Goal: Task Accomplishment & Management: Use online tool/utility

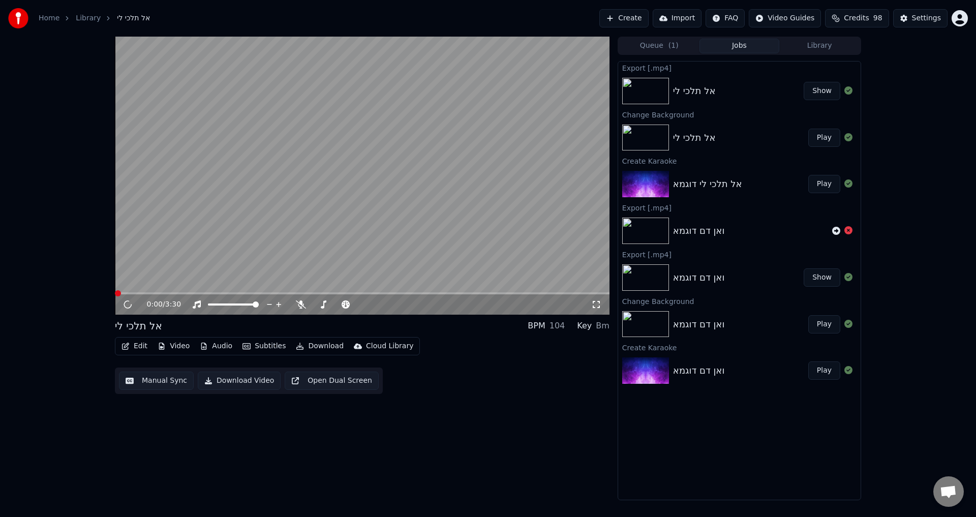
click at [51, 21] on link "Home" at bounding box center [49, 18] width 21 height 10
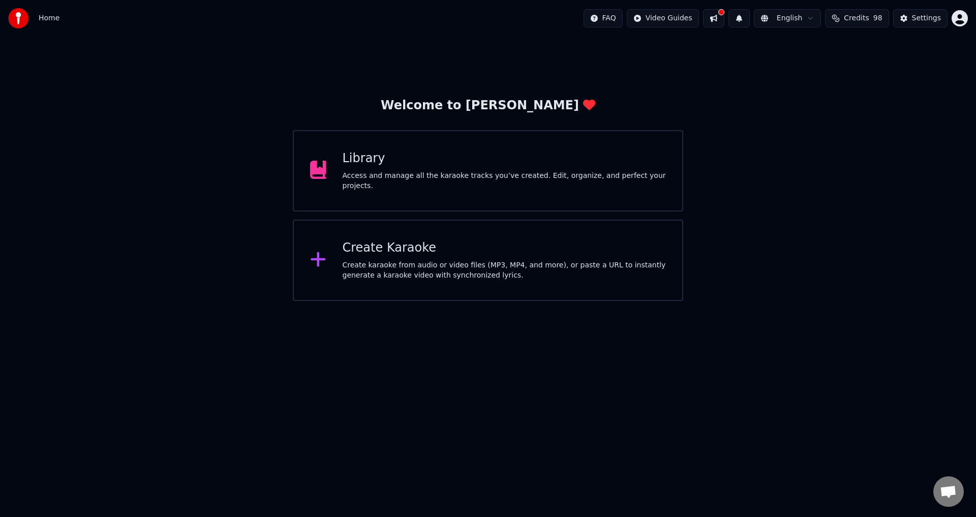
click at [418, 253] on div "Create Karaoke" at bounding box center [504, 248] width 324 height 16
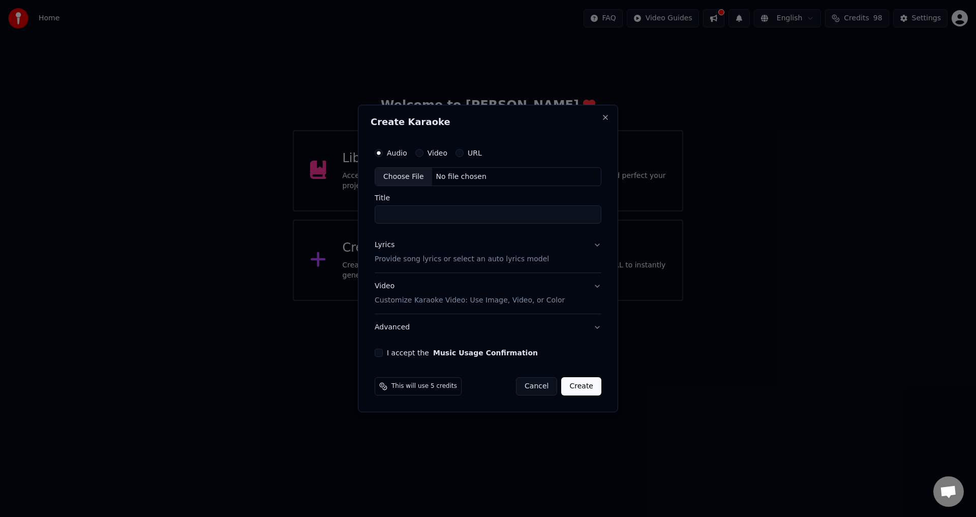
click at [406, 179] on div "Choose File" at bounding box center [403, 177] width 57 height 18
type input "**********"
click at [385, 248] on div "Lyrics" at bounding box center [382, 245] width 20 height 10
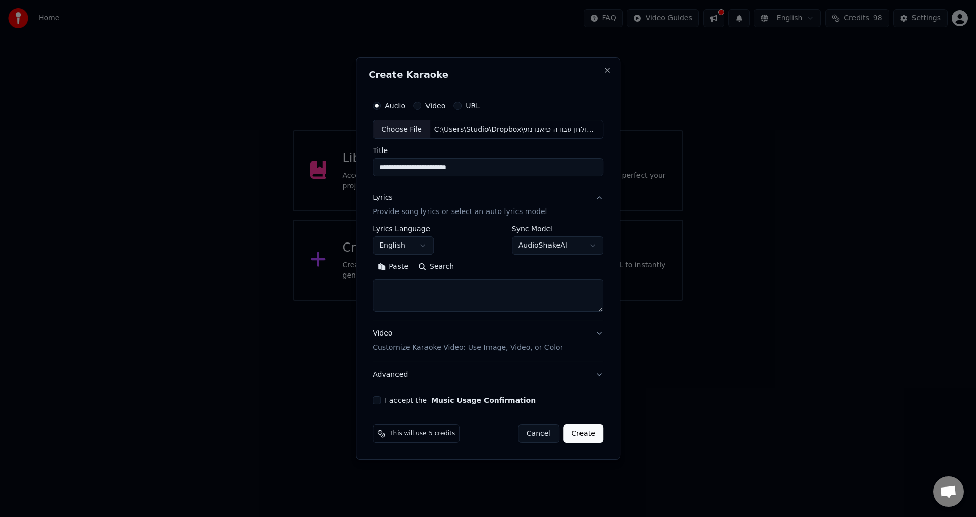
click at [404, 214] on p "Provide song lyrics or select an auto lyrics model" at bounding box center [459, 212] width 174 height 10
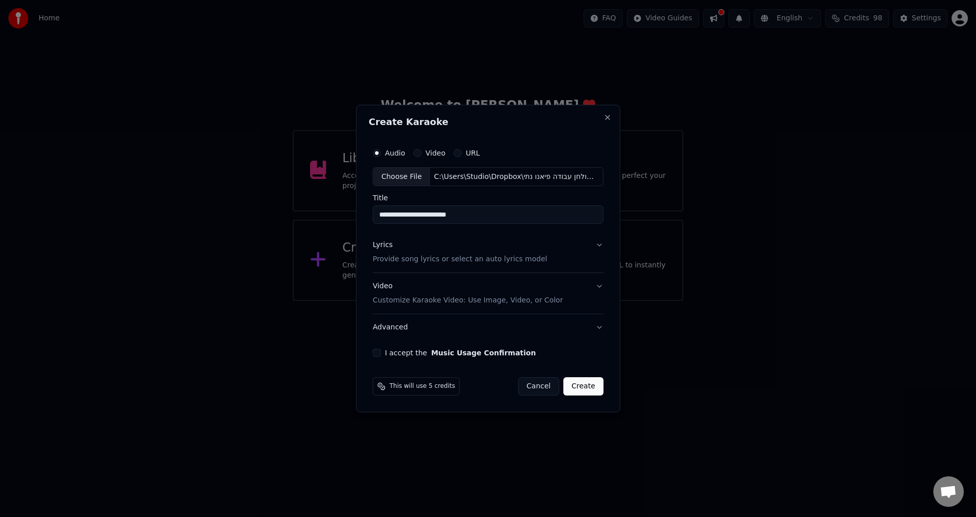
click at [404, 260] on p "Provide song lyrics or select an auto lyrics model" at bounding box center [459, 260] width 174 height 10
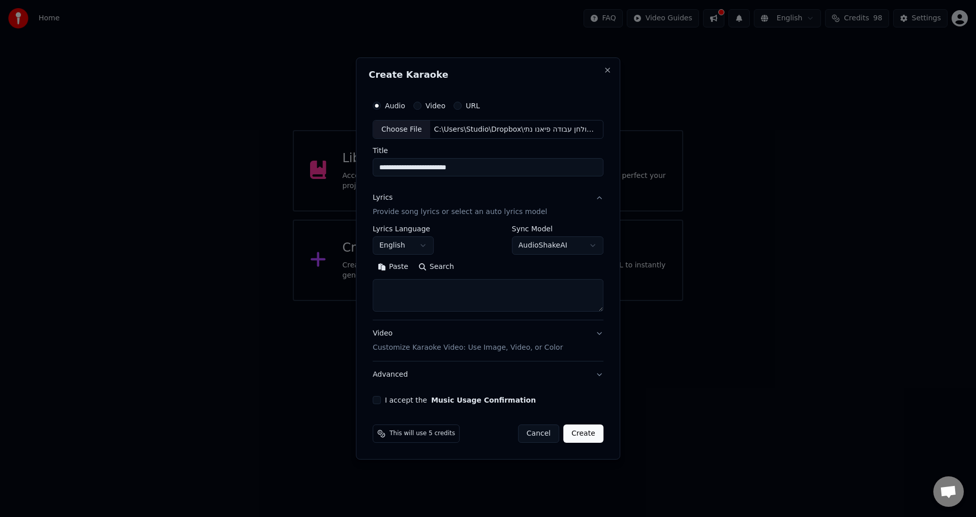
click at [573, 245] on body "**********" at bounding box center [488, 150] width 976 height 301
click at [533, 351] on div "Auto Lyrics" at bounding box center [565, 350] width 107 height 14
click at [460, 301] on body "**********" at bounding box center [488, 150] width 976 height 301
click at [583, 441] on button "Create" at bounding box center [583, 433] width 40 height 18
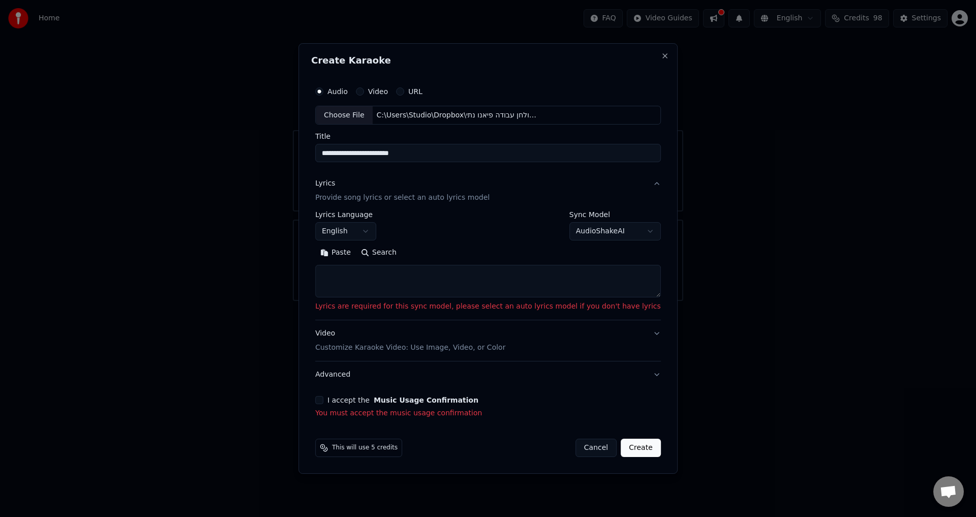
click at [535, 291] on textarea at bounding box center [488, 281] width 346 height 33
click at [590, 234] on body "**********" at bounding box center [488, 150] width 976 height 301
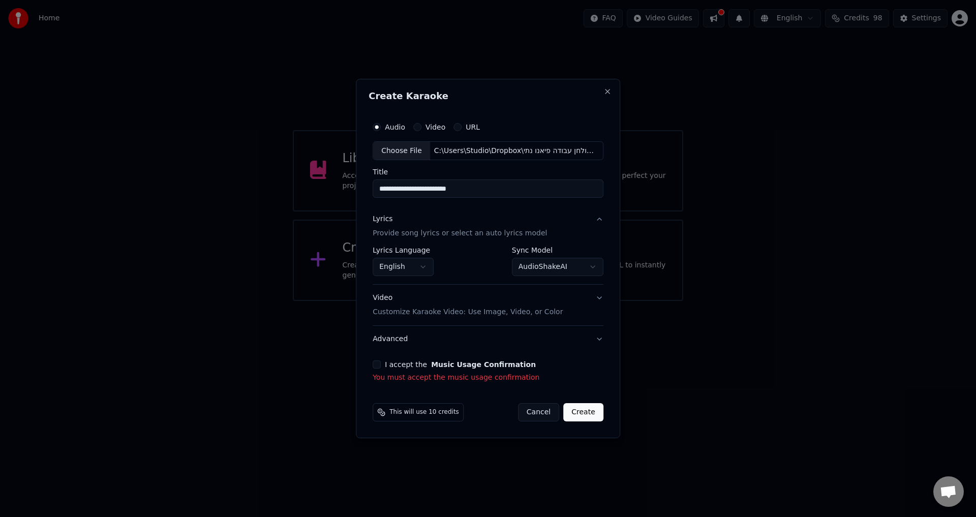
click at [587, 413] on button "Create" at bounding box center [583, 412] width 40 height 18
click at [584, 417] on button "Create" at bounding box center [583, 412] width 40 height 18
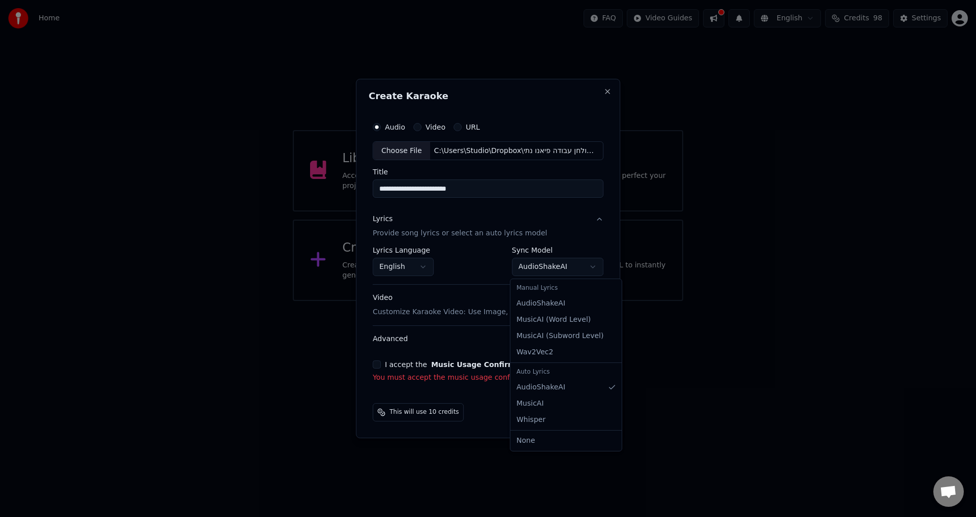
click at [535, 267] on body "**********" at bounding box center [488, 150] width 976 height 301
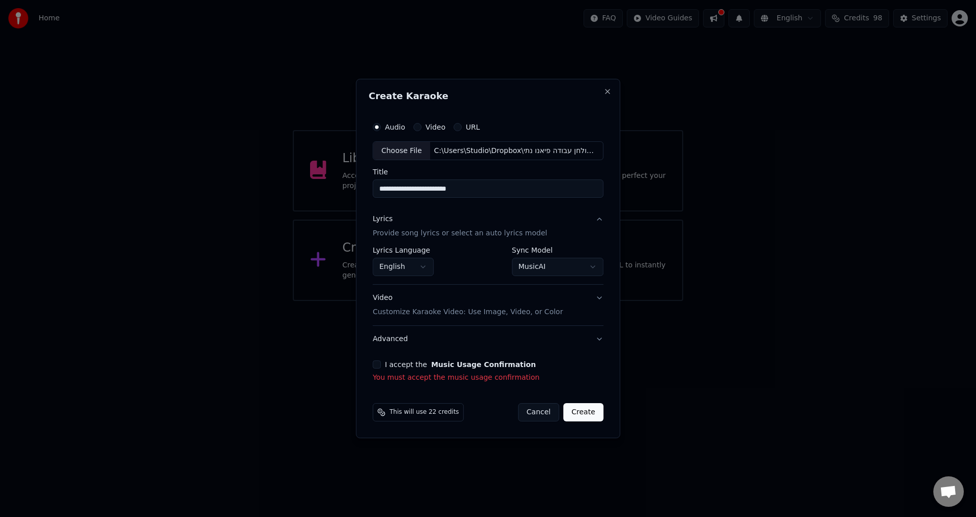
click at [589, 415] on button "Create" at bounding box center [583, 412] width 40 height 18
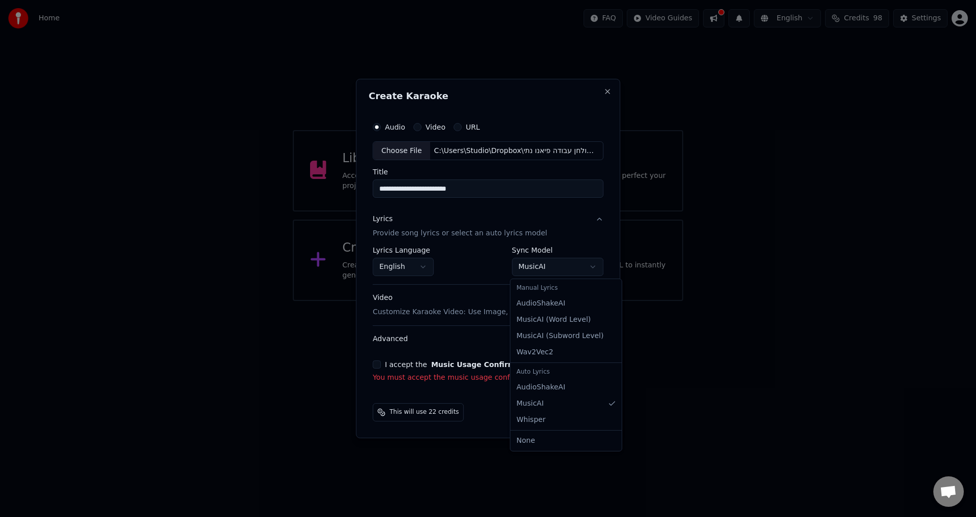
click at [529, 266] on body "**********" at bounding box center [488, 150] width 976 height 301
select select "**********"
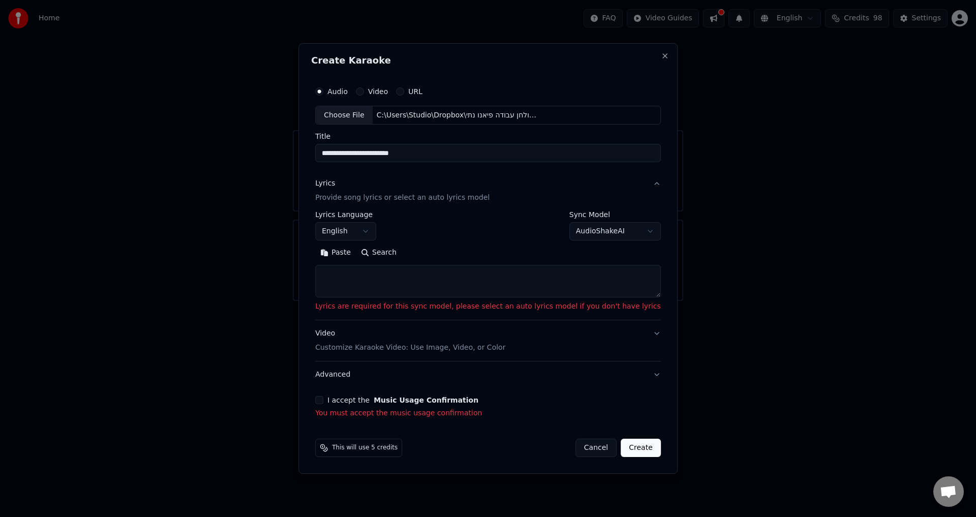
click at [407, 277] on textarea at bounding box center [488, 281] width 346 height 33
click at [356, 258] on button "Paste" at bounding box center [335, 253] width 41 height 16
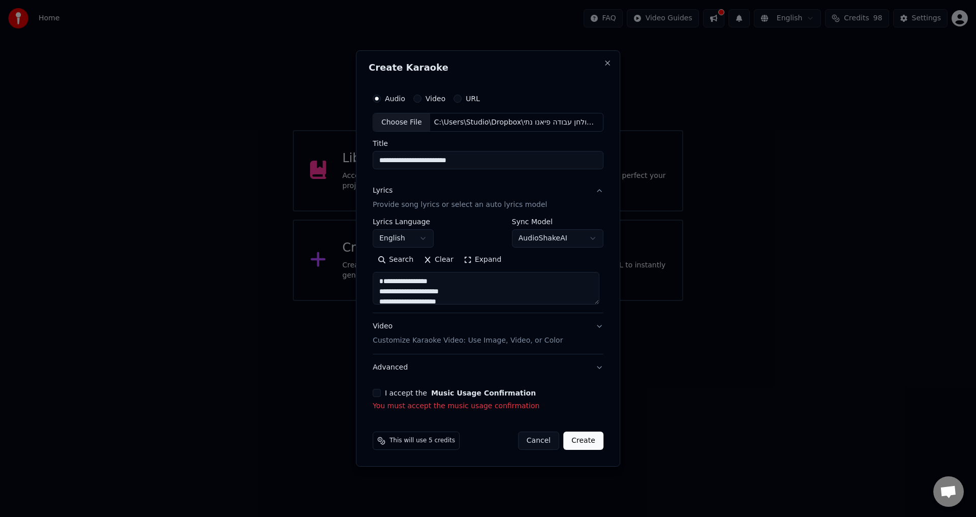
click at [513, 293] on textarea "**********" at bounding box center [485, 288] width 227 height 33
type textarea "**********"
click at [585, 439] on button "Create" at bounding box center [583, 440] width 40 height 18
select select "**"
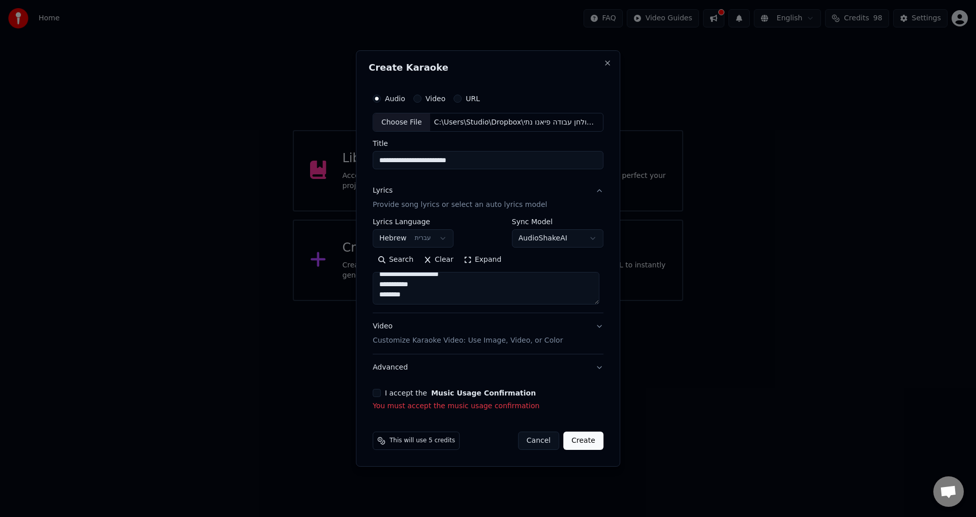
click at [585, 439] on button "Create" at bounding box center [583, 440] width 40 height 18
click at [586, 442] on button "Create" at bounding box center [583, 440] width 40 height 18
click at [383, 393] on div "I accept the Music Usage Confirmation" at bounding box center [487, 393] width 231 height 8
click at [381, 394] on button "I accept the Music Usage Confirmation" at bounding box center [376, 393] width 8 height 8
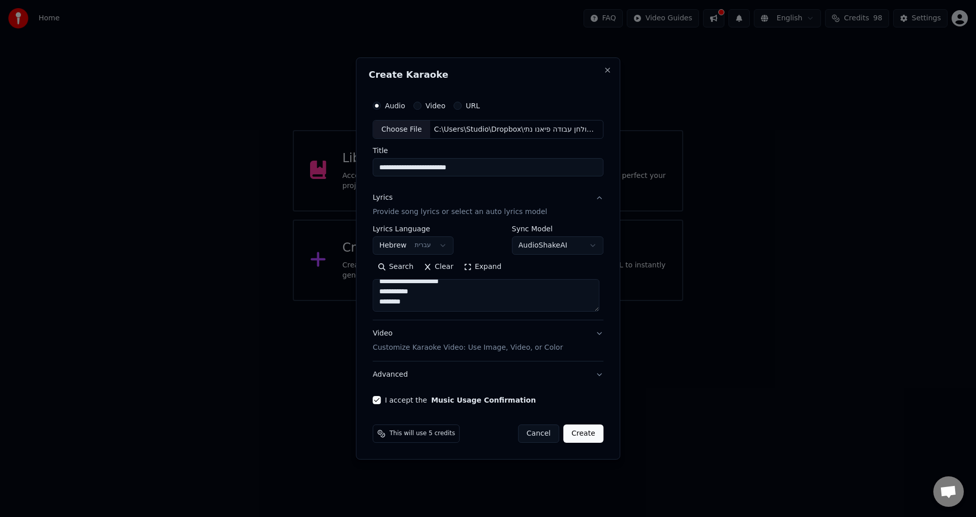
click at [593, 438] on button "Create" at bounding box center [583, 433] width 40 height 18
type textarea "**********"
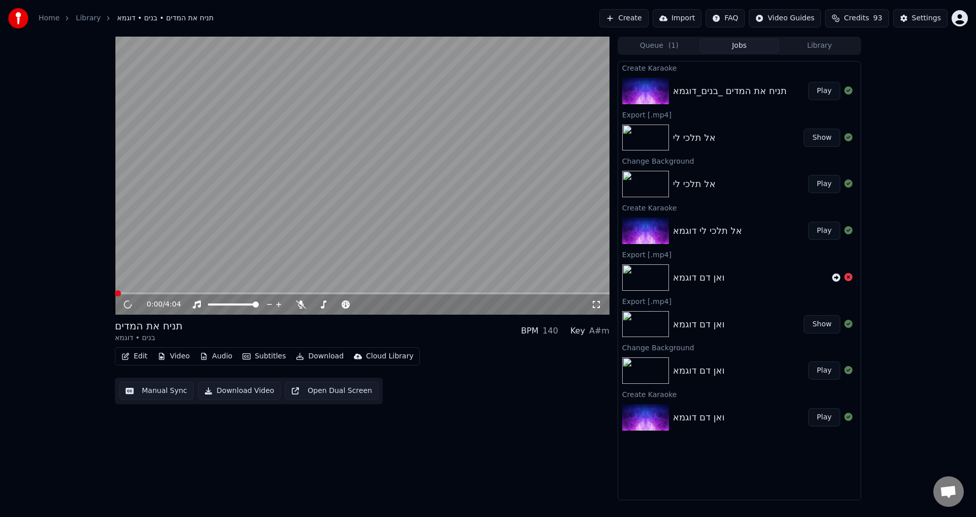
click at [824, 90] on button "Play" at bounding box center [824, 91] width 32 height 18
click at [768, 91] on div "תניח את המדים _בנים_דוגמא" at bounding box center [730, 91] width 114 height 14
click at [825, 89] on button "Play" at bounding box center [824, 91] width 32 height 18
click at [168, 290] on video at bounding box center [362, 176] width 494 height 278
click at [169, 295] on div "0:00 / 4:04" at bounding box center [362, 304] width 494 height 20
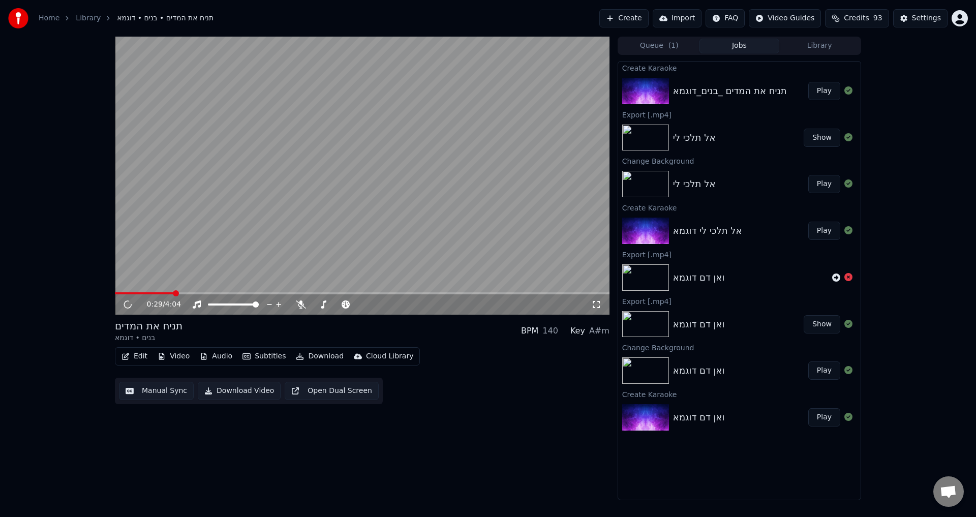
click at [179, 292] on span at bounding box center [362, 293] width 494 height 2
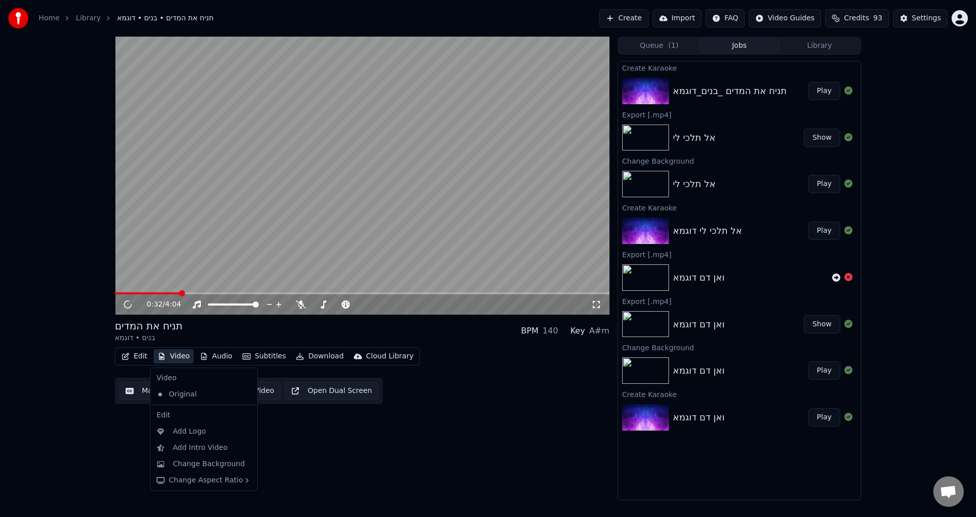
click at [180, 359] on button "Video" at bounding box center [173, 356] width 40 height 14
click at [193, 460] on div "Change Background" at bounding box center [209, 464] width 72 height 10
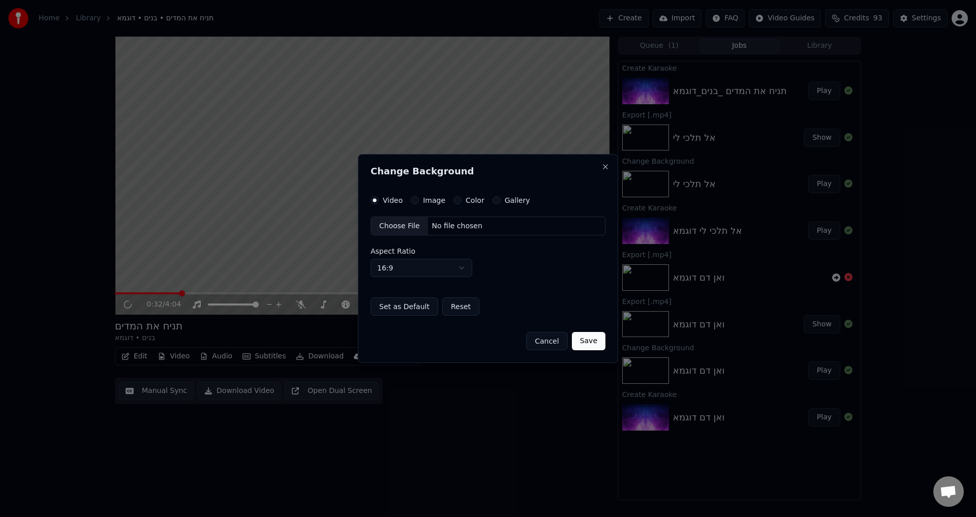
click at [460, 202] on div "Color" at bounding box center [468, 200] width 31 height 8
click at [455, 203] on button "Color" at bounding box center [457, 200] width 8 height 8
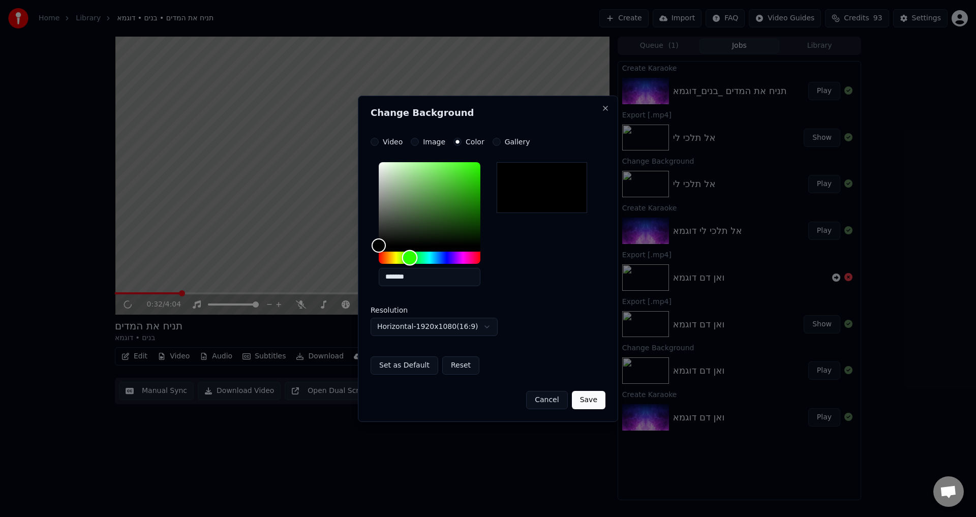
drag, startPoint x: 418, startPoint y: 256, endPoint x: 410, endPoint y: 264, distance: 11.9
click at [410, 264] on div "Hue" at bounding box center [430, 258] width 102 height 12
click at [501, 172] on div at bounding box center [541, 187] width 90 height 51
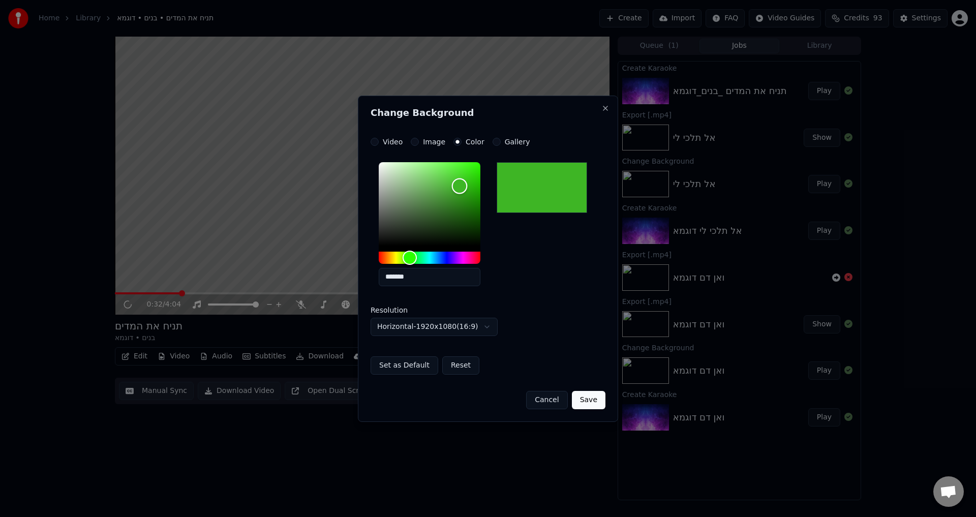
type input "*******"
drag, startPoint x: 459, startPoint y: 186, endPoint x: 492, endPoint y: 133, distance: 62.5
click at [492, 133] on div "**********" at bounding box center [488, 259] width 260 height 326
click at [404, 365] on button "Set as Default" at bounding box center [404, 365] width 68 height 18
click at [594, 401] on button "Save" at bounding box center [589, 400] width 34 height 18
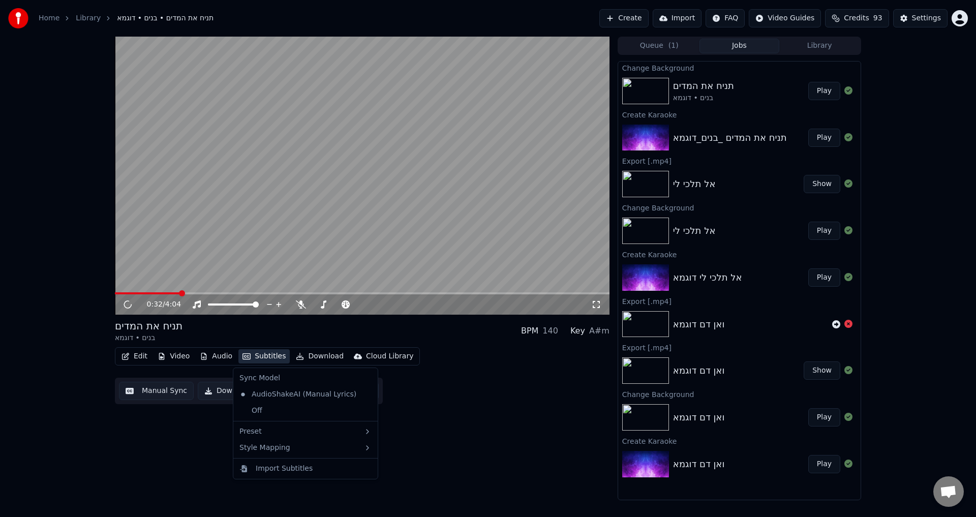
click at [259, 353] on button "Subtitles" at bounding box center [263, 356] width 51 height 14
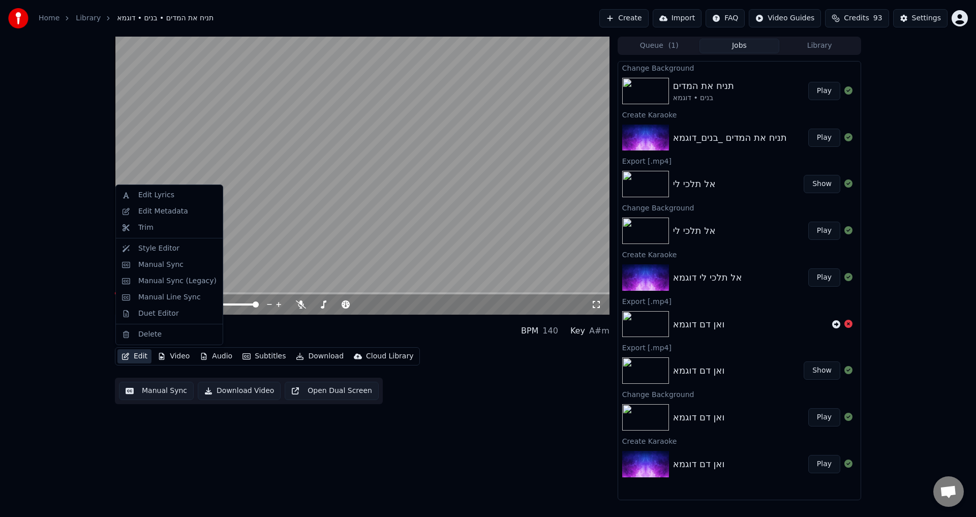
click at [138, 354] on button "Edit" at bounding box center [134, 356] width 34 height 14
click at [162, 197] on div "Edit Lyrics" at bounding box center [156, 195] width 36 height 10
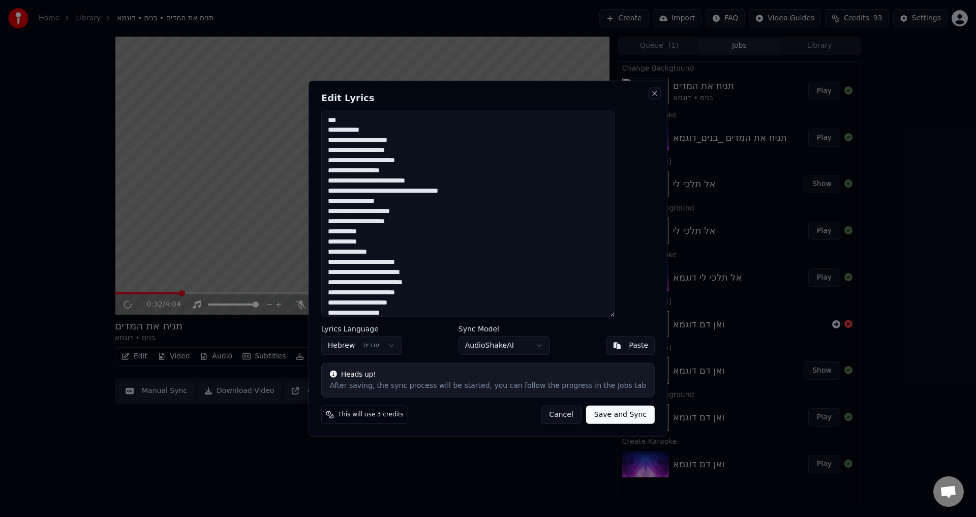
click at [650, 91] on button "Close" at bounding box center [654, 93] width 8 height 8
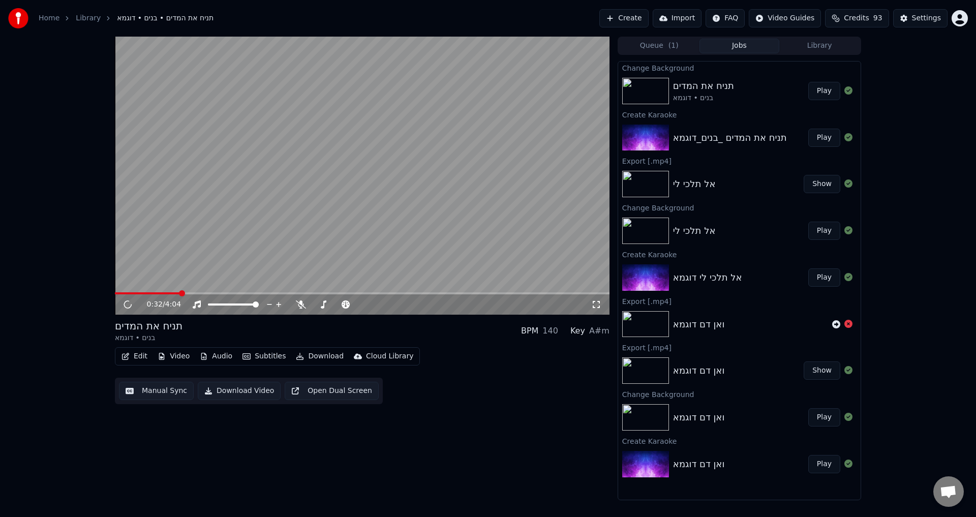
click at [136, 356] on button "Edit" at bounding box center [134, 356] width 34 height 14
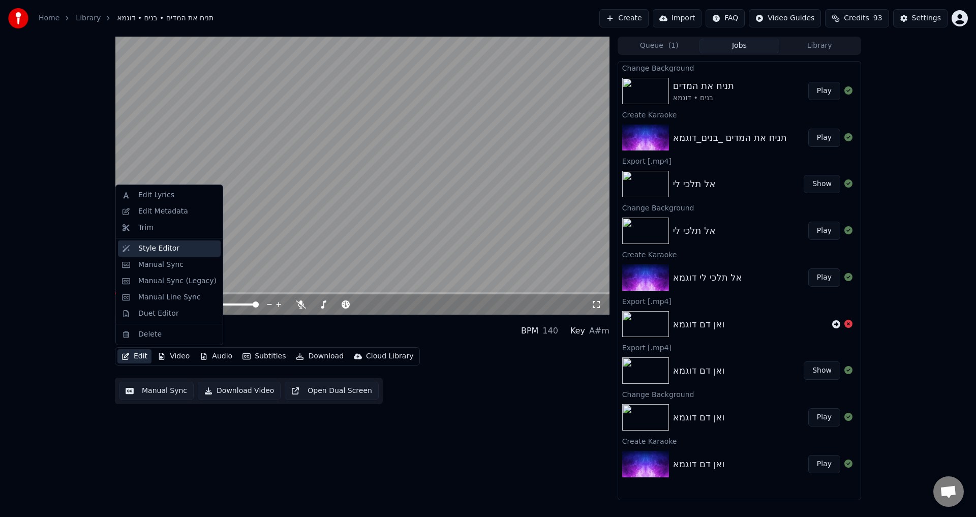
click at [163, 253] on div "Style Editor" at bounding box center [158, 248] width 41 height 10
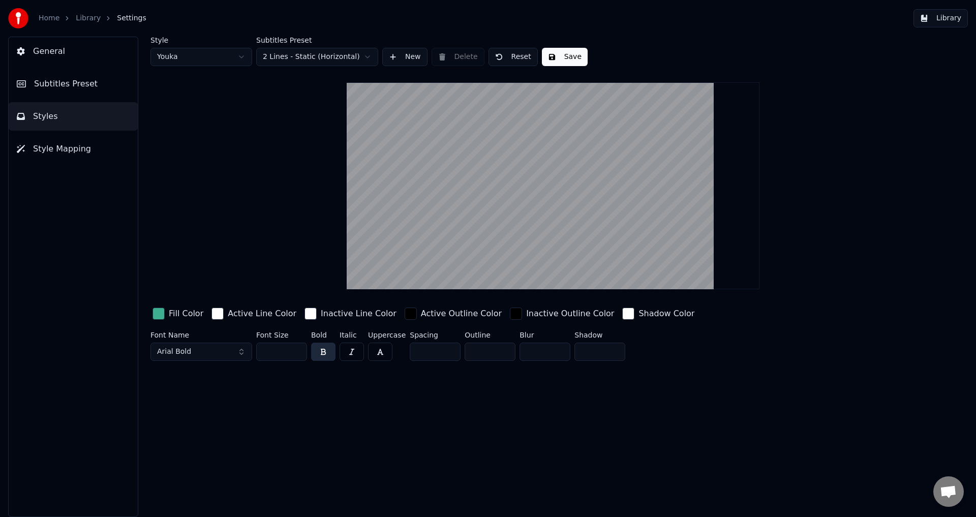
click at [156, 317] on div "button" at bounding box center [158, 313] width 12 height 12
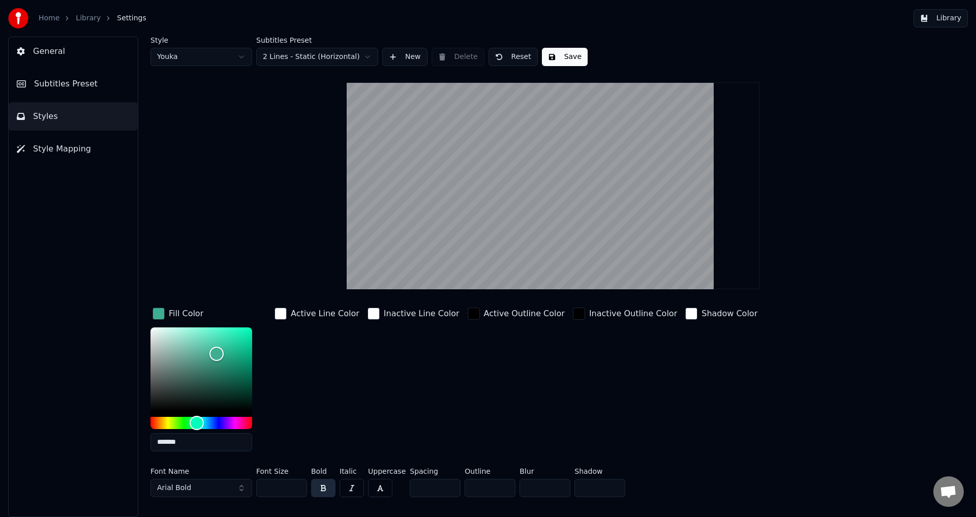
click at [189, 219] on div "Style Youka Subtitles Preset 2 Lines - Static (Horizontal) New Delete Reset Sav…" at bounding box center [552, 269] width 805 height 464
click at [51, 17] on link "Home" at bounding box center [49, 18] width 21 height 10
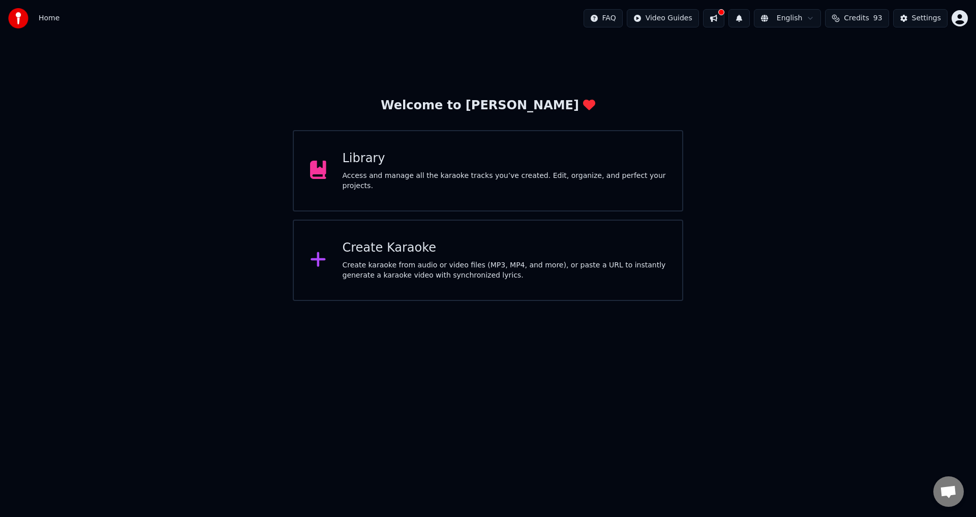
click at [387, 186] on div "Library Access and manage all the karaoke tracks you’ve created. Edit, organize…" at bounding box center [488, 170] width 390 height 81
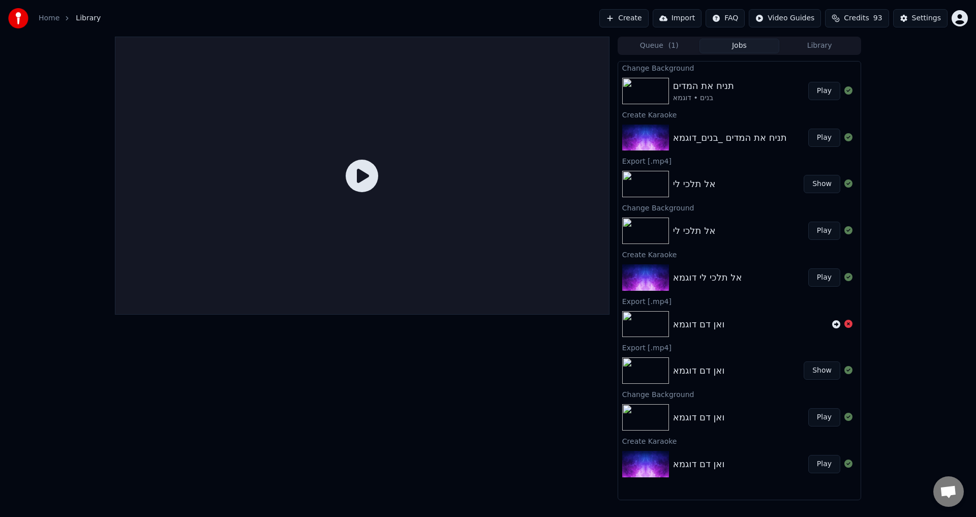
click at [719, 93] on div "בנים • דוגמא" at bounding box center [703, 98] width 61 height 10
click at [825, 90] on button "Play" at bounding box center [824, 91] width 32 height 18
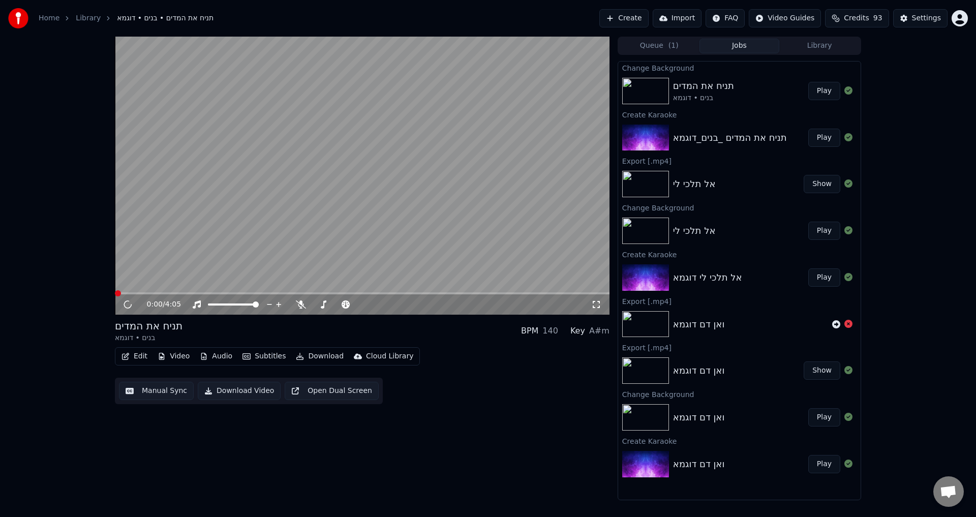
click at [193, 292] on video at bounding box center [362, 176] width 494 height 278
click at [188, 294] on span at bounding box center [362, 293] width 494 height 2
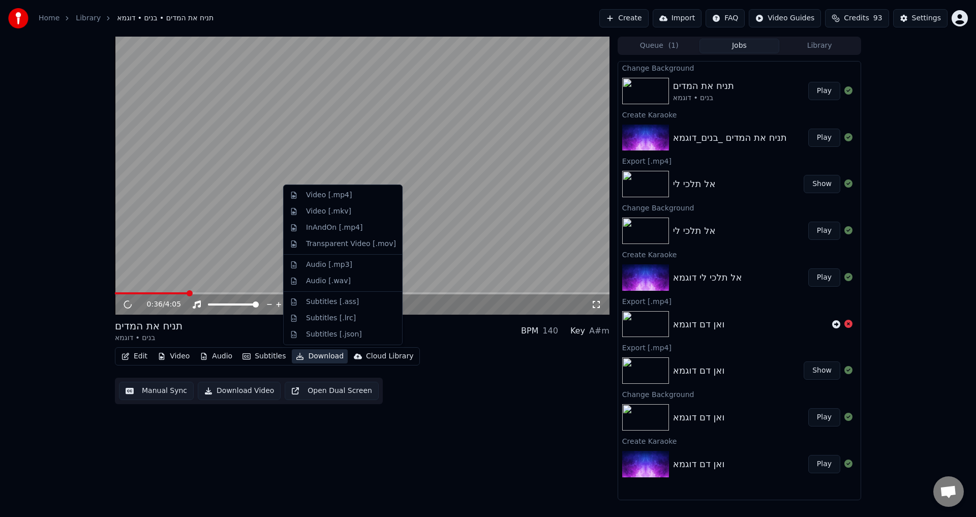
click at [327, 356] on button "Download" at bounding box center [320, 356] width 56 height 14
click at [316, 192] on div "Video [.mp4]" at bounding box center [329, 195] width 46 height 10
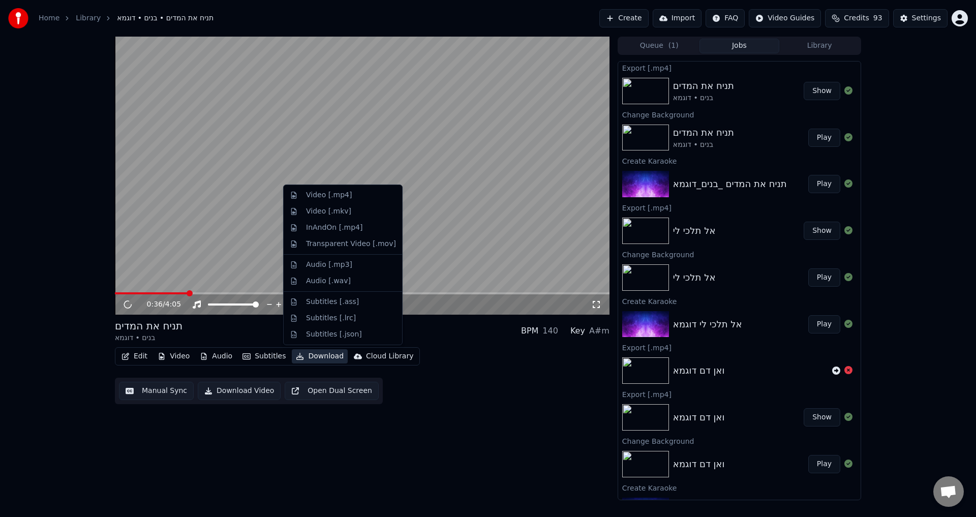
click at [296, 359] on icon "button" at bounding box center [299, 356] width 7 height 7
click at [340, 200] on div "Video [.mp4]" at bounding box center [343, 195] width 114 height 16
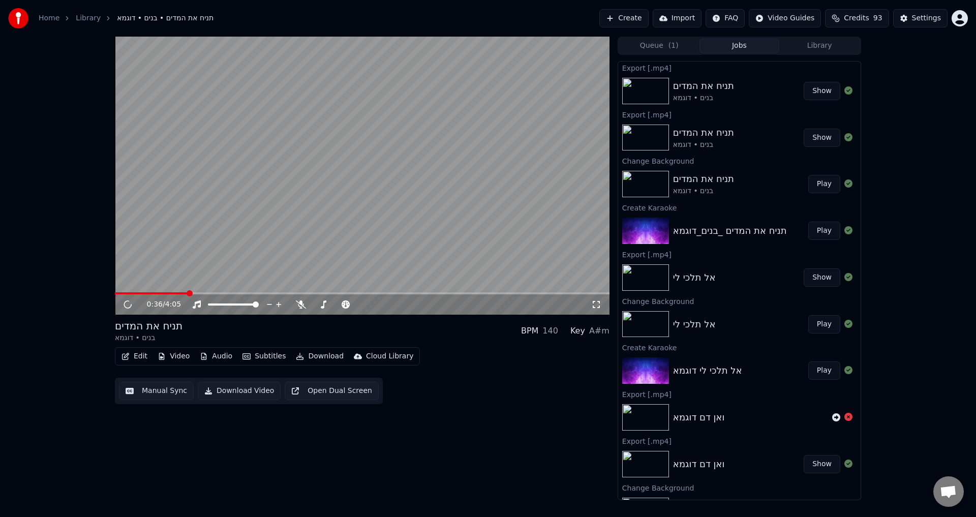
click at [815, 91] on button "Show" at bounding box center [821, 91] width 37 height 18
